Goal: Browse casually

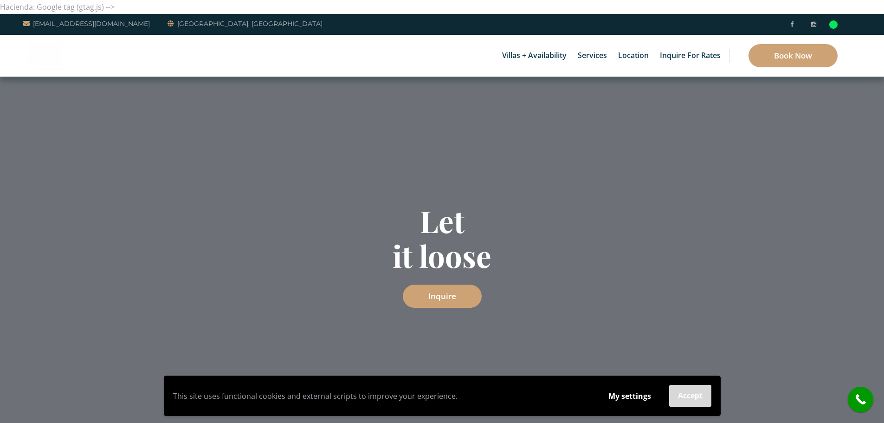
click at [694, 396] on button "Accept" at bounding box center [690, 396] width 42 height 22
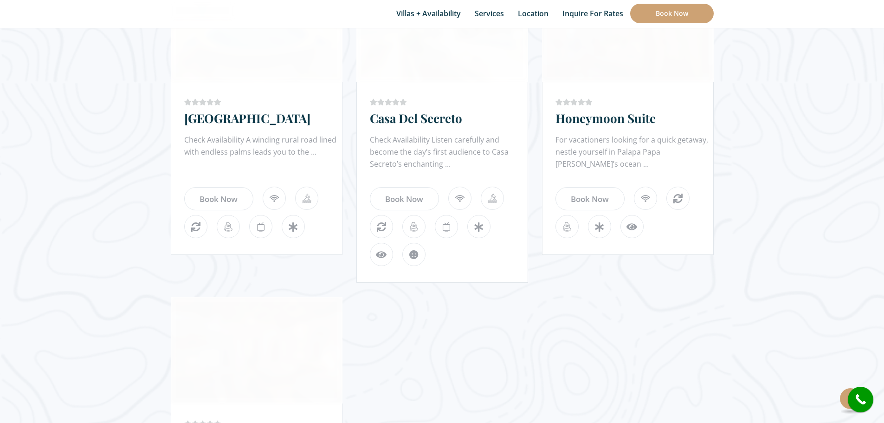
scroll to position [3214, 0]
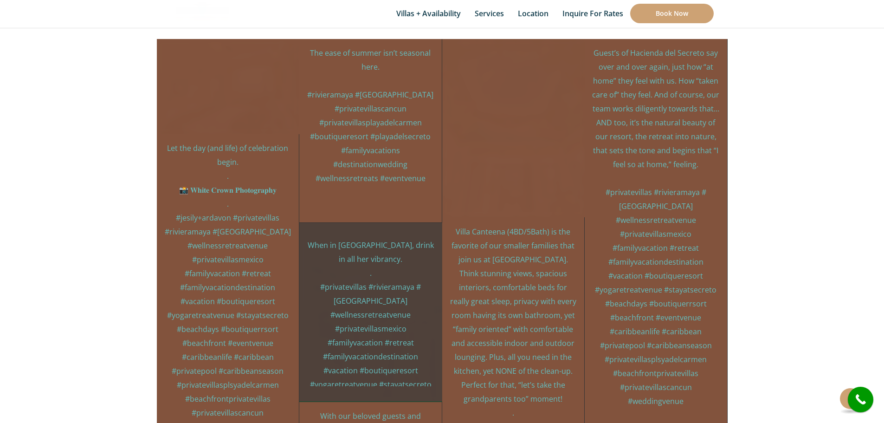
click at [366, 223] on div "haciendadelsecreto 14mo When in Mexico, drink in all her vibrancy. . #privatevi…" at bounding box center [370, 312] width 143 height 179
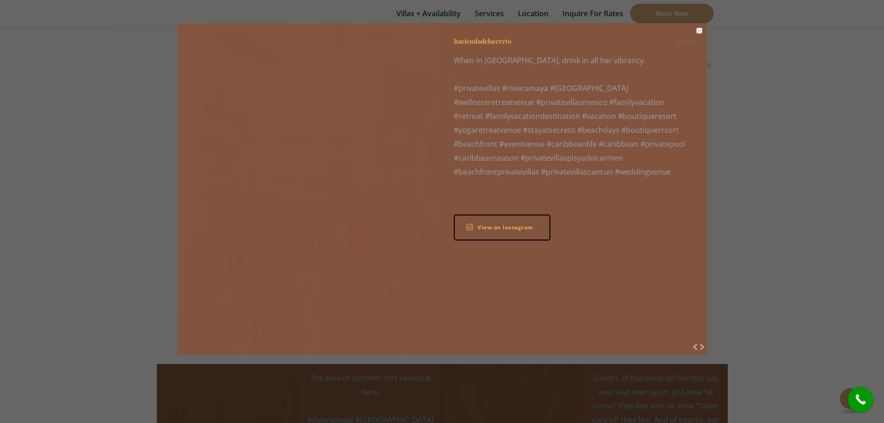
scroll to position [2843, 0]
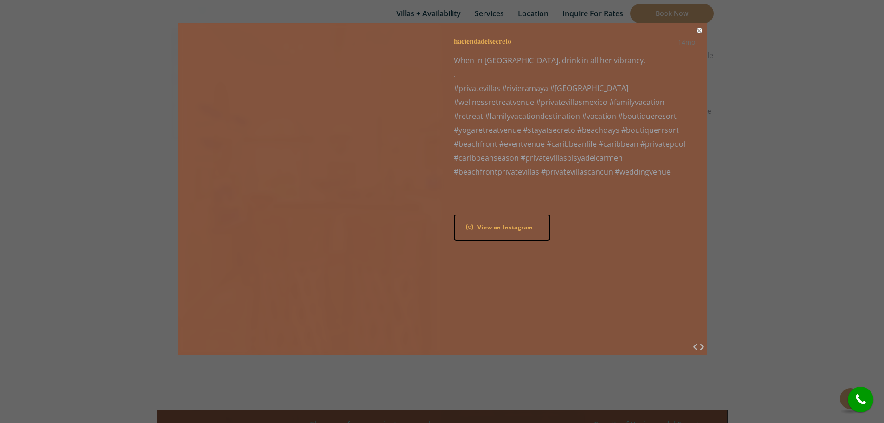
click at [699, 30] on button "Close" at bounding box center [700, 31] width 6 height 6
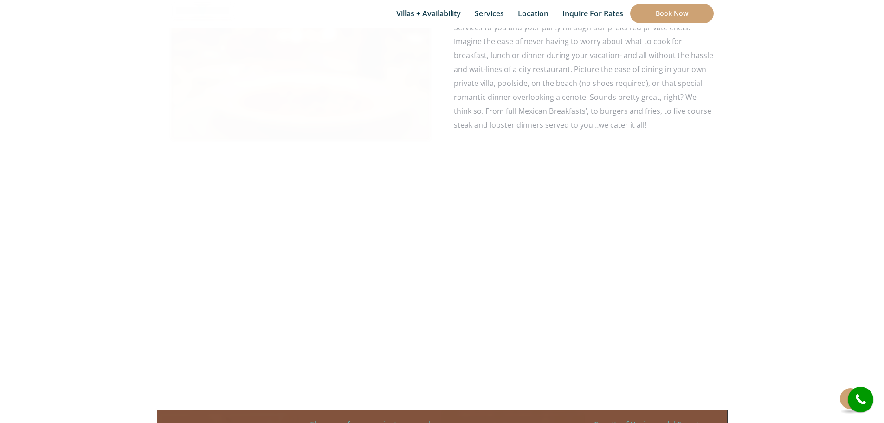
scroll to position [3179, 0]
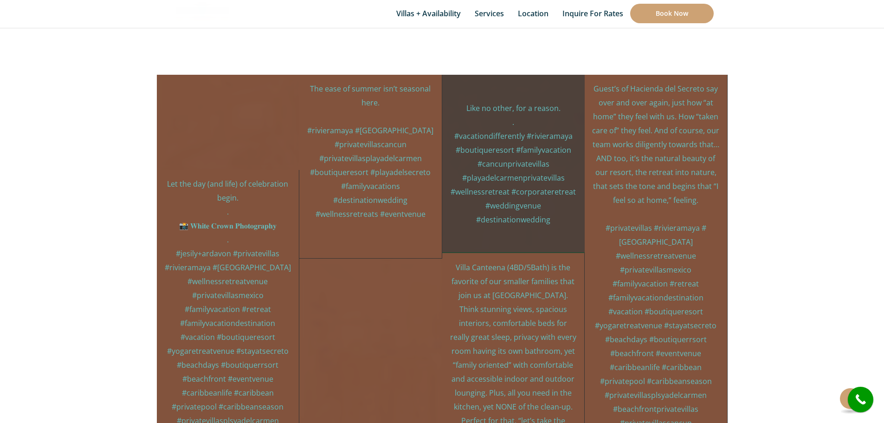
click at [538, 235] on div "Social media post" at bounding box center [513, 244] width 143 height 19
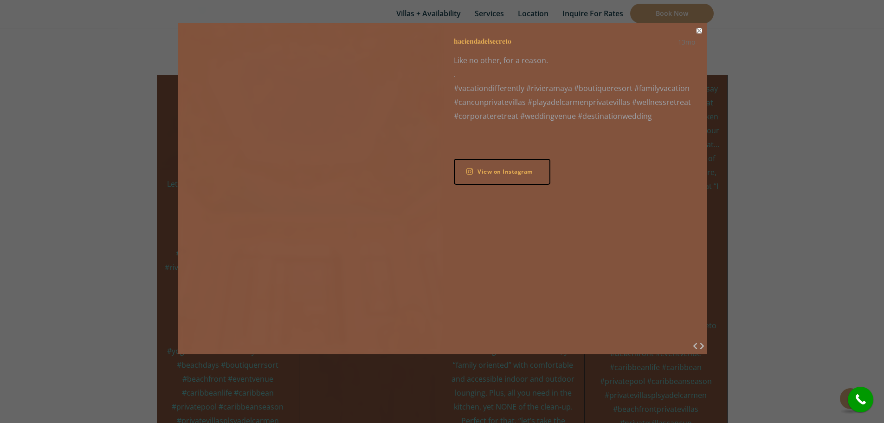
click at [699, 30] on button "Close" at bounding box center [700, 31] width 6 height 6
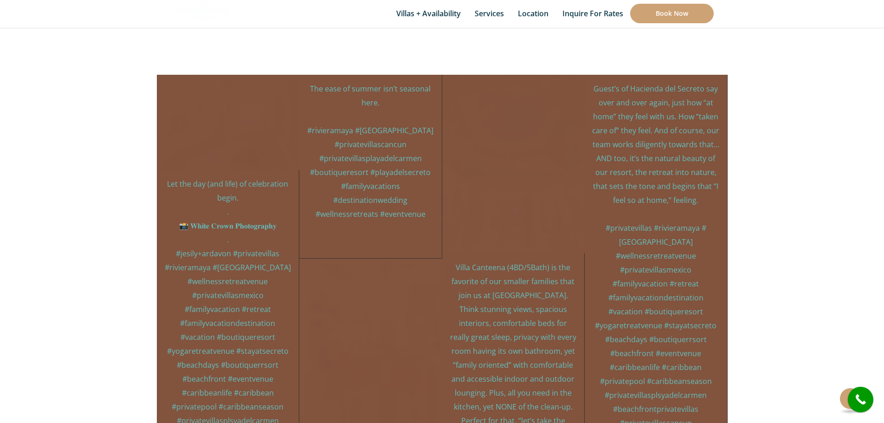
scroll to position [4411, 0]
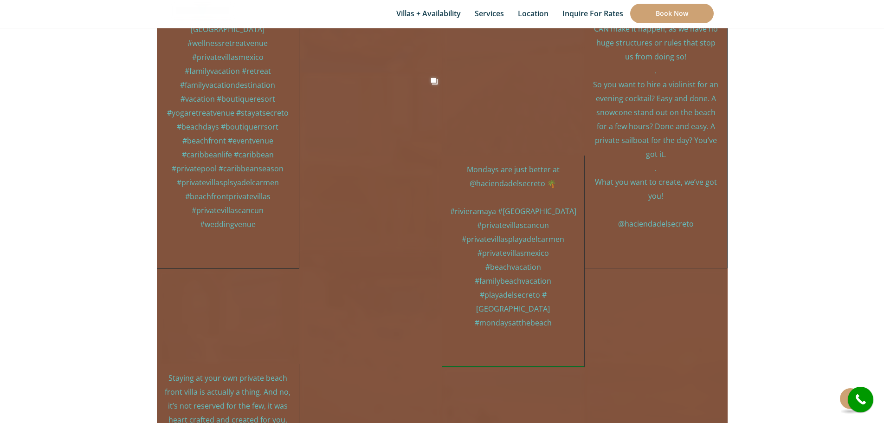
click at [518, 211] on p "Mondays are just better at @haciendadelsecreto 🌴 #rivieramaya #mexico #privatev…" at bounding box center [513, 245] width 128 height 167
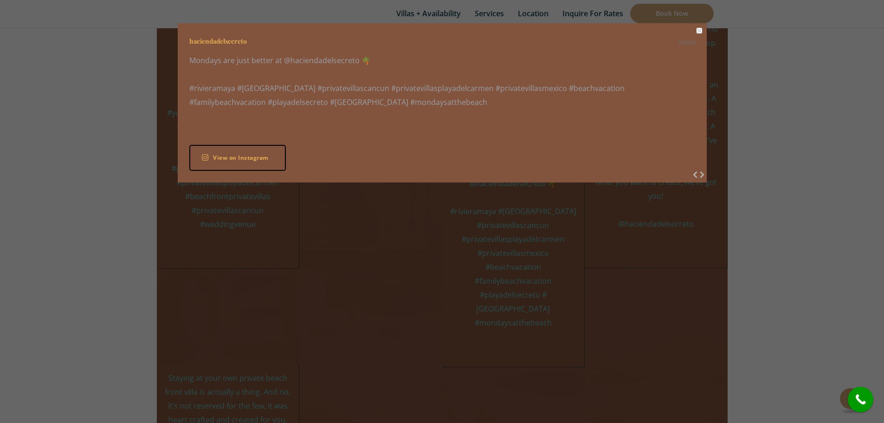
click at [291, 180] on div "haciendadelsecreto 16mo Mondays are just better at @haciendadelsecreto 🌴 #rivie…" at bounding box center [442, 102] width 529 height 159
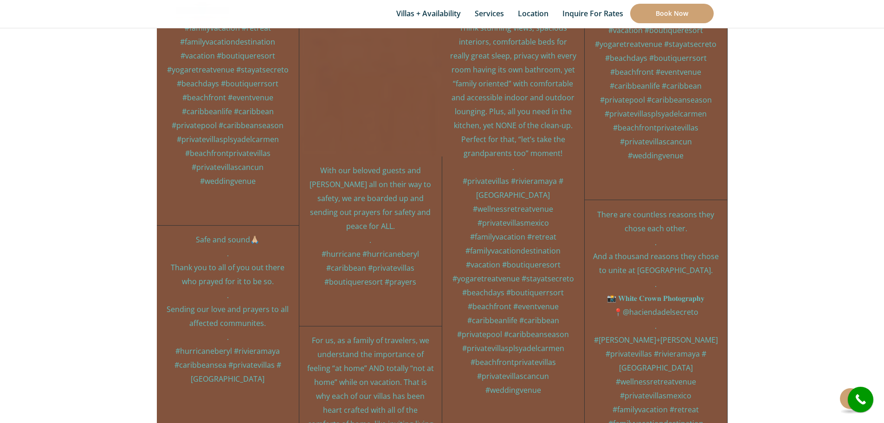
scroll to position [4726, 0]
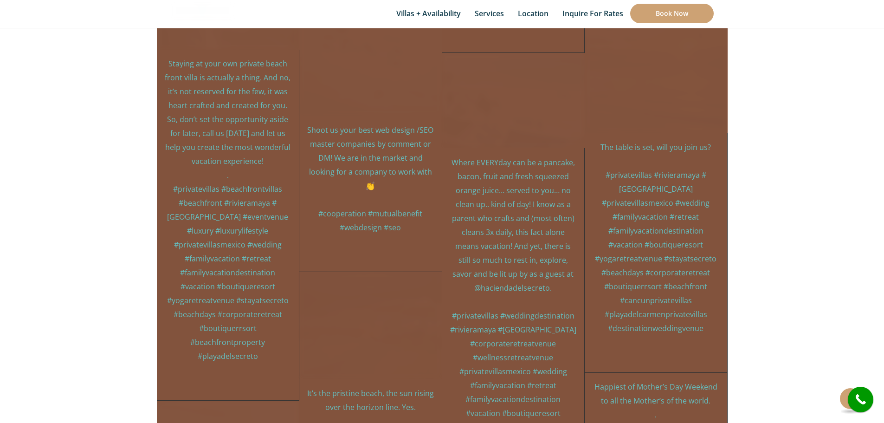
click at [493, 211] on p "Where EVERYday can be a pancake, bacon, fruit and fresh squeezed orange juice… …" at bounding box center [513, 308] width 128 height 306
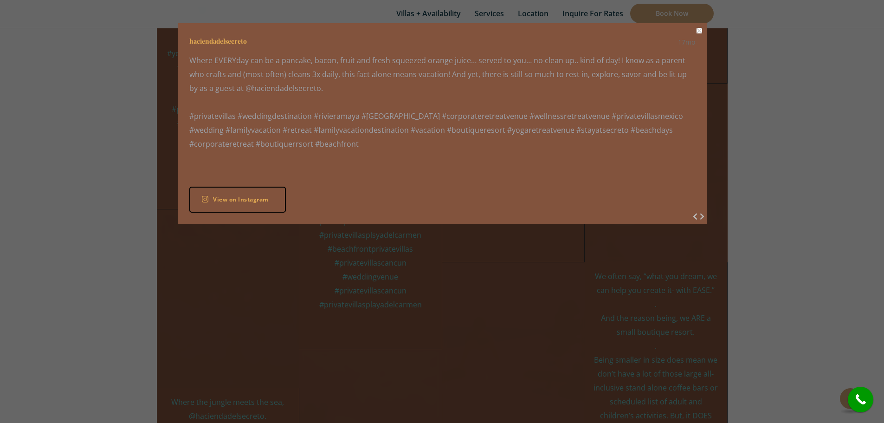
scroll to position [3937, 0]
click at [699, 31] on button "Close" at bounding box center [700, 31] width 6 height 6
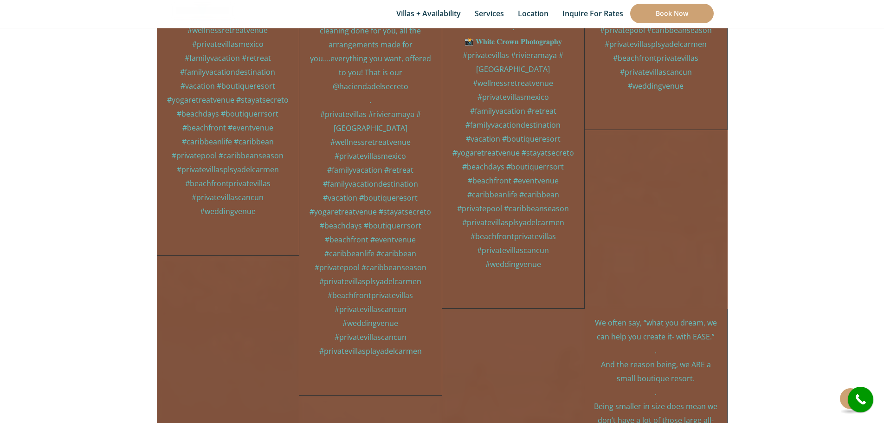
scroll to position [3057, 0]
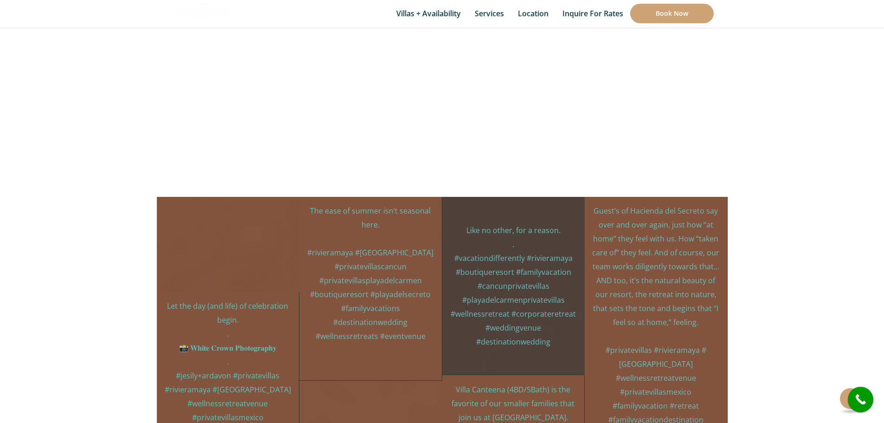
click at [469, 223] on p "Like no other, for a reason. . #vacationdifferently #rivieramaya #boutiqueresor…" at bounding box center [513, 285] width 129 height 125
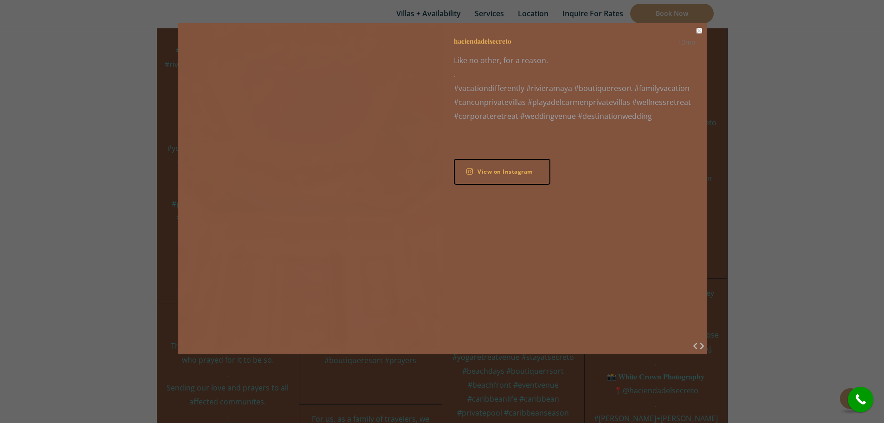
scroll to position [3428, 0]
